Goal: Navigation & Orientation: Go to known website

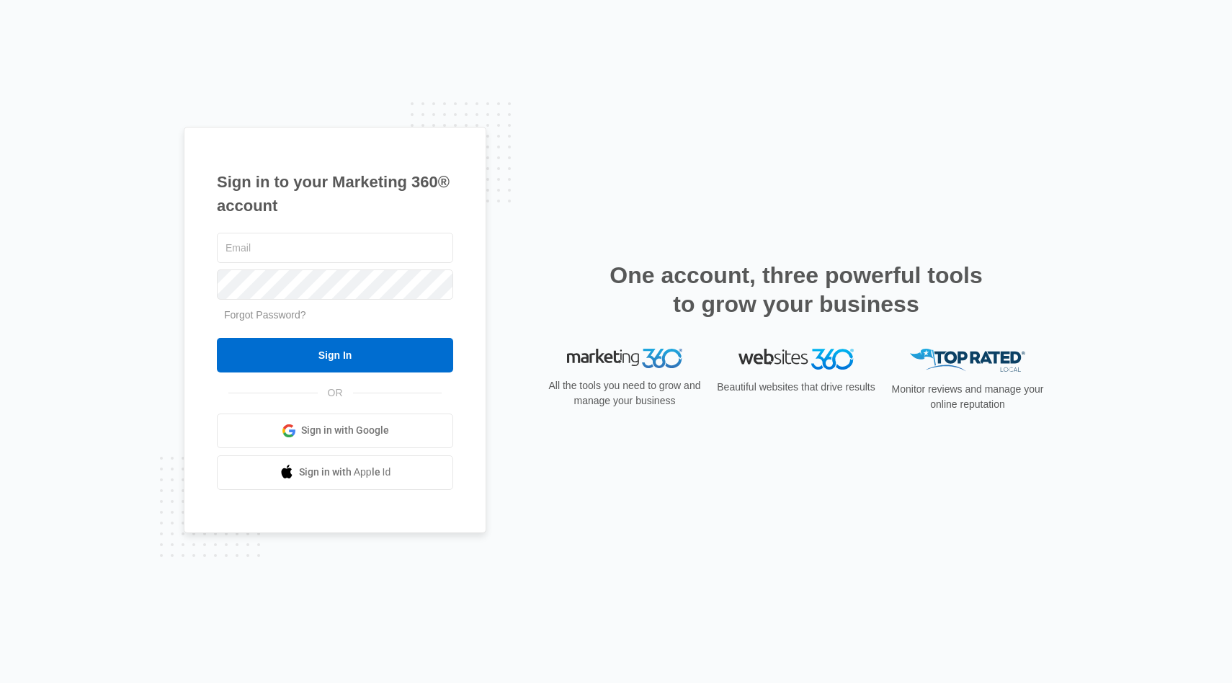
click at [362, 436] on span "Sign in with Google" at bounding box center [345, 430] width 88 height 15
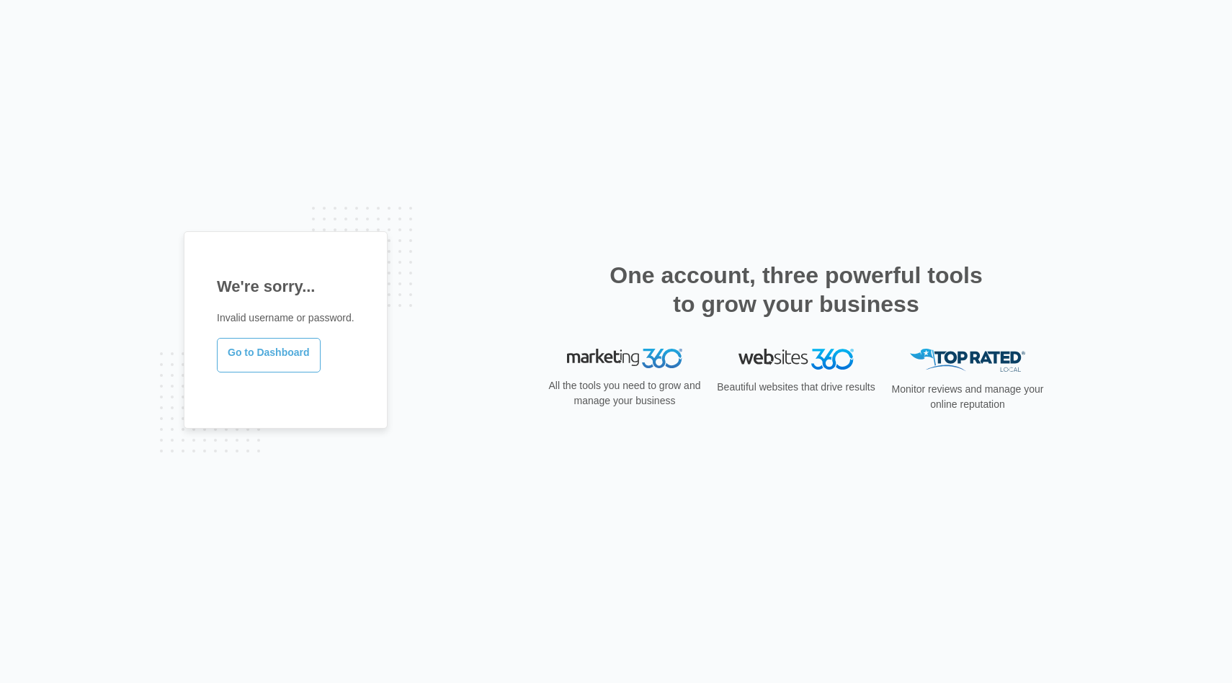
click at [270, 360] on link "Go to Dashboard" at bounding box center [269, 355] width 104 height 35
